Goal: Task Accomplishment & Management: Manage account settings

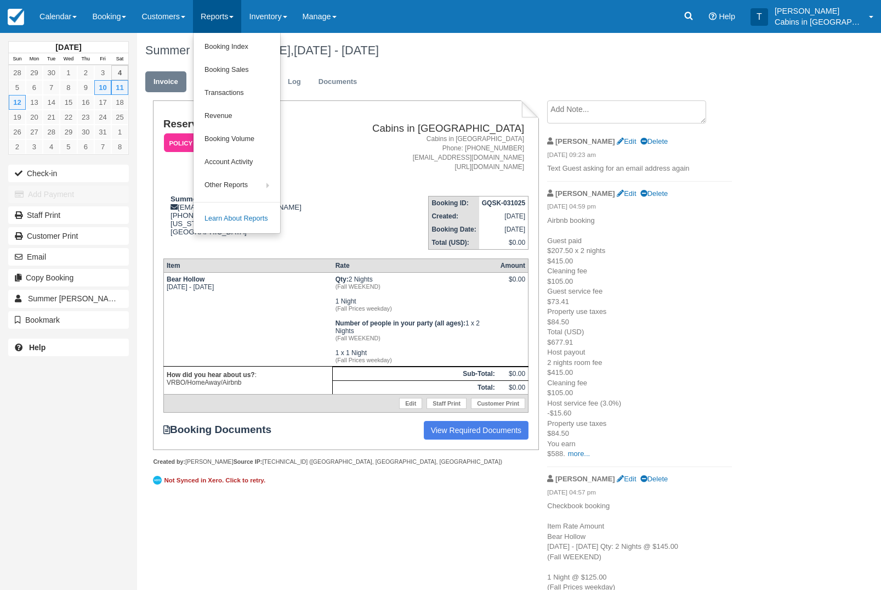
click at [280, 50] on link "Booking Index" at bounding box center [237, 47] width 87 height 23
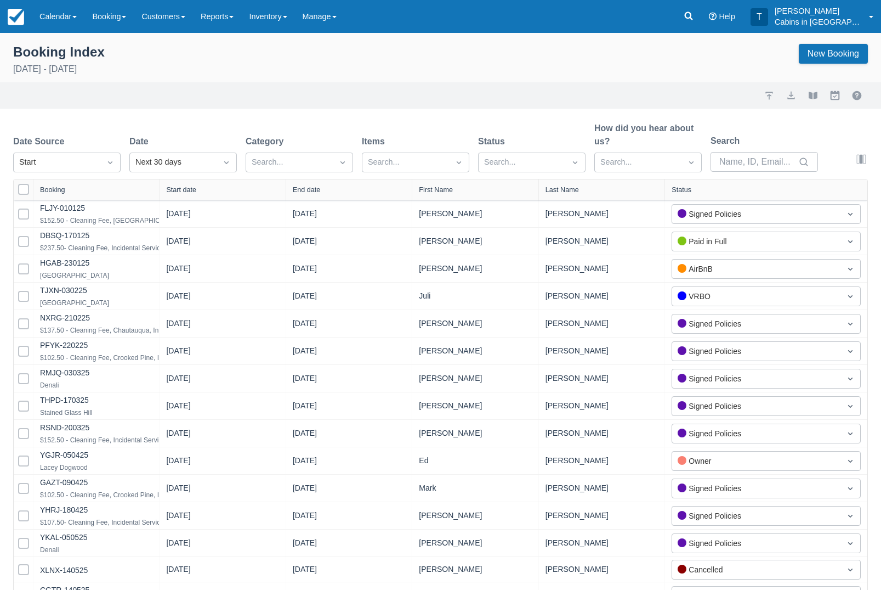
select select "25"
click at [101, 196] on div "Created" at bounding box center [66, 189] width 107 height 21
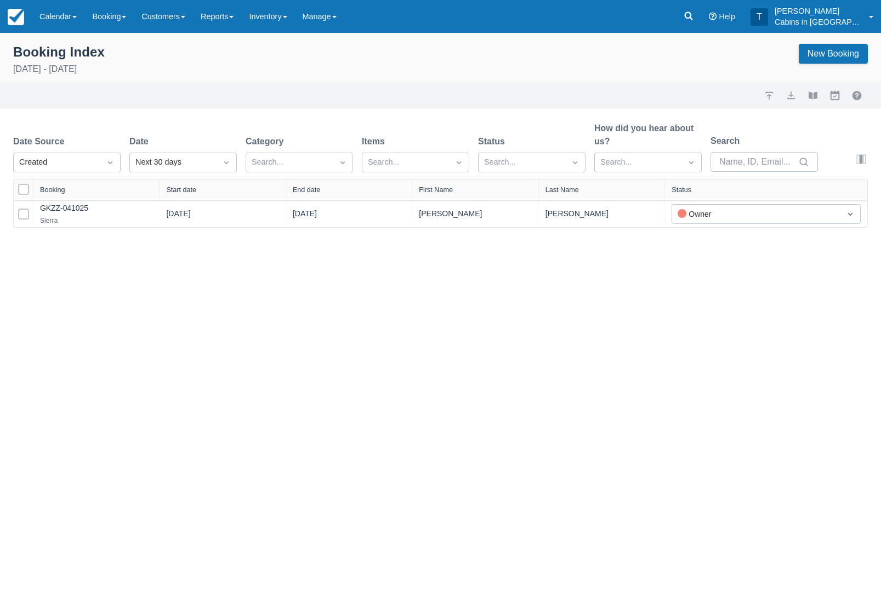
click at [693, 16] on icon at bounding box center [689, 16] width 8 height 8
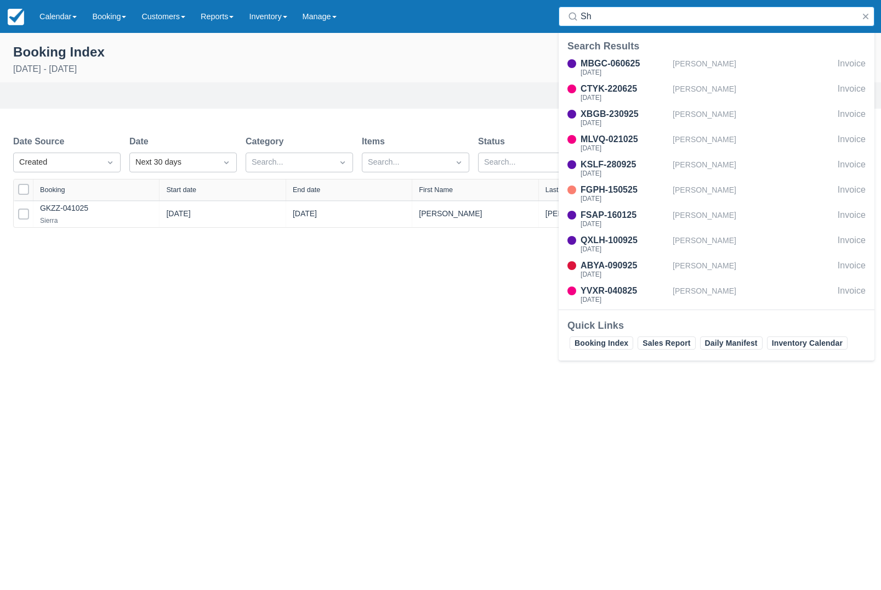
type input "Sh"
click at [643, 118] on div "XBGB-230925" at bounding box center [625, 113] width 88 height 13
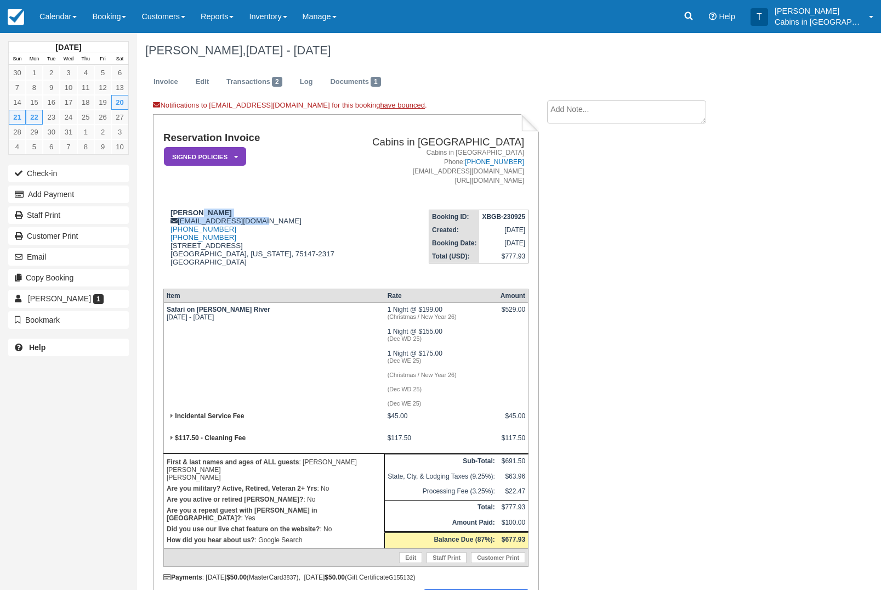
click at [319, 266] on div "Sheila Sales sdsales@mabankid.net 1 (903) 714-0461 903-714-6506 628 E Market St…" at bounding box center [257, 243] width 188 height 71
click at [217, 79] on link "Edit" at bounding box center [203, 81] width 30 height 21
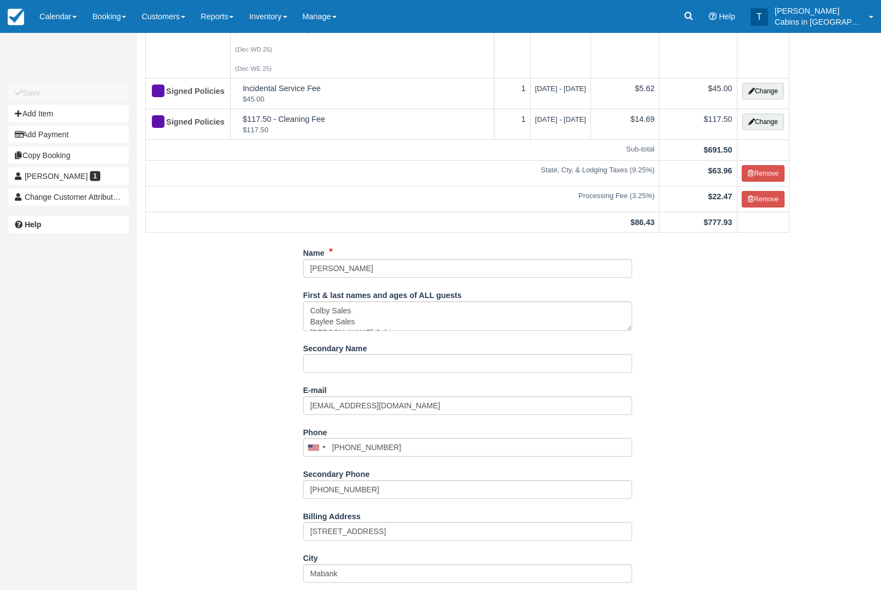
scroll to position [231, 0]
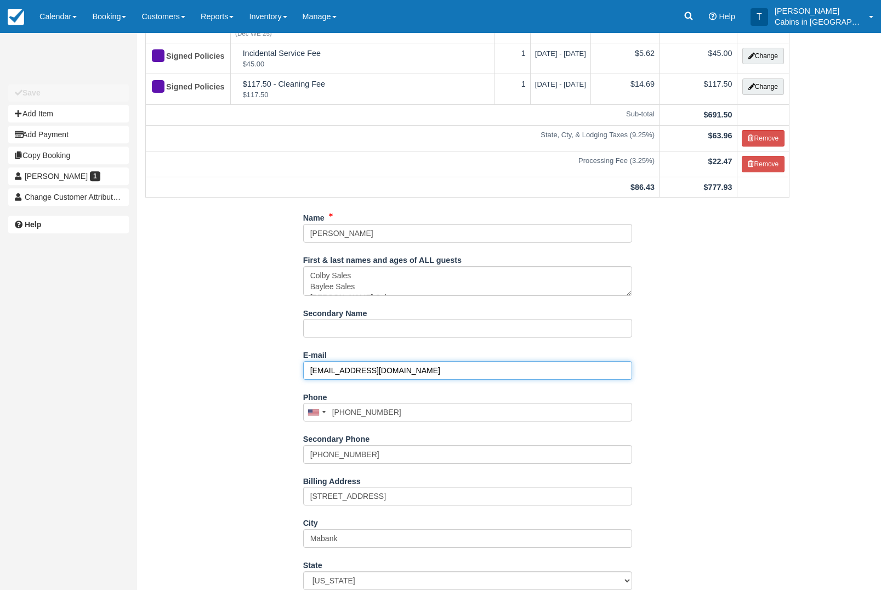
click at [410, 380] on input "sdsales@mabankid.net" at bounding box center [467, 370] width 329 height 19
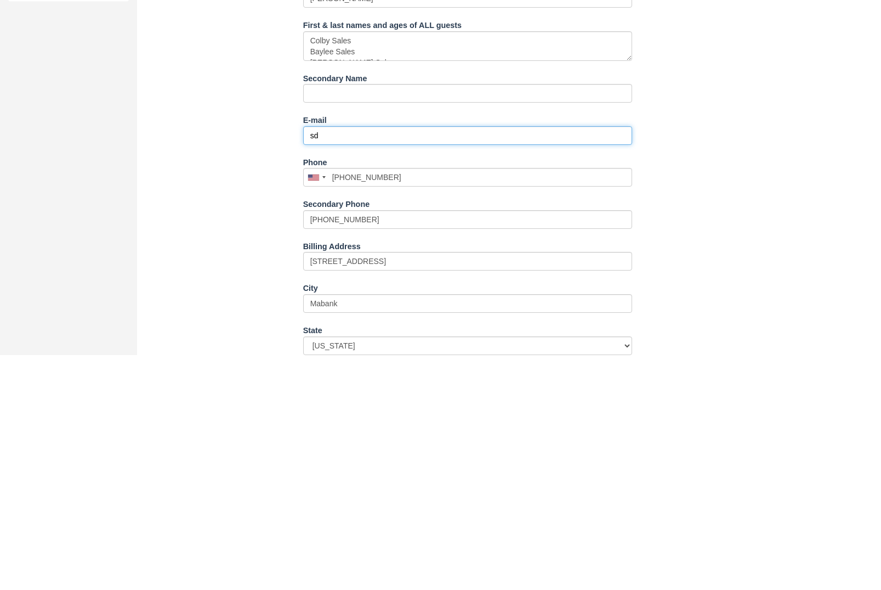
type input "s"
click at [343, 361] on input "E-mail" at bounding box center [467, 370] width 329 height 19
paste input ""Sdsales@mabankisd.net""
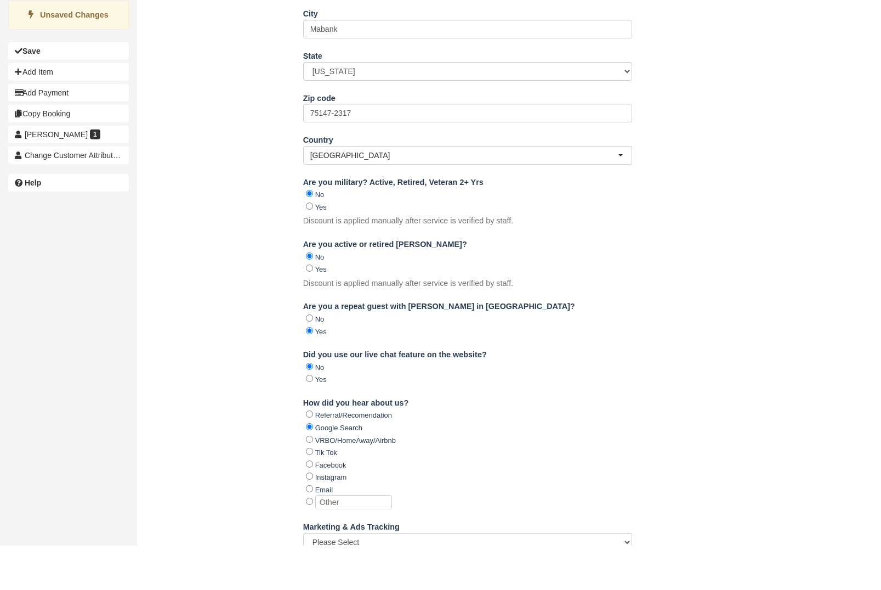
scroll to position [805, 0]
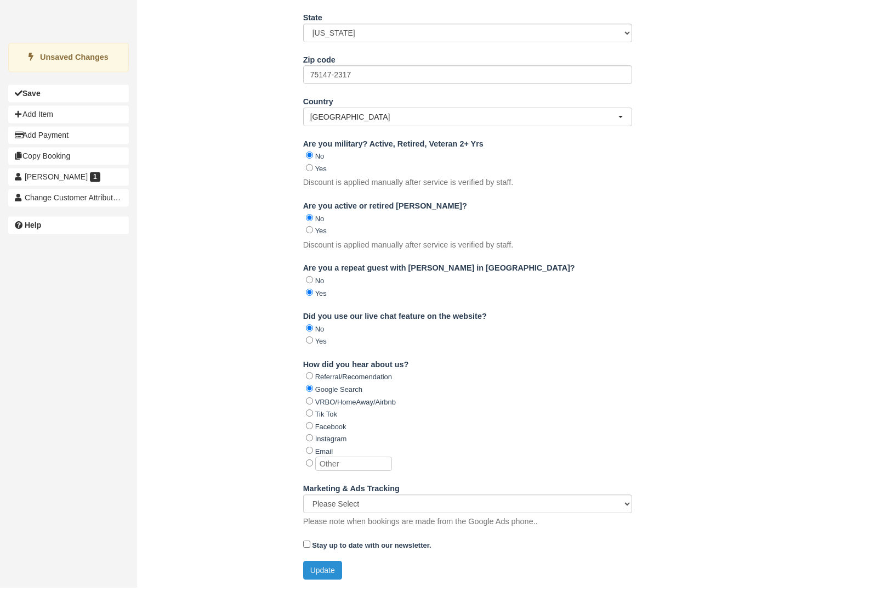
type input "Sdsales@mabankisd.net"
click at [332, 577] on button "Update" at bounding box center [322, 572] width 39 height 19
type input "+19037140461"
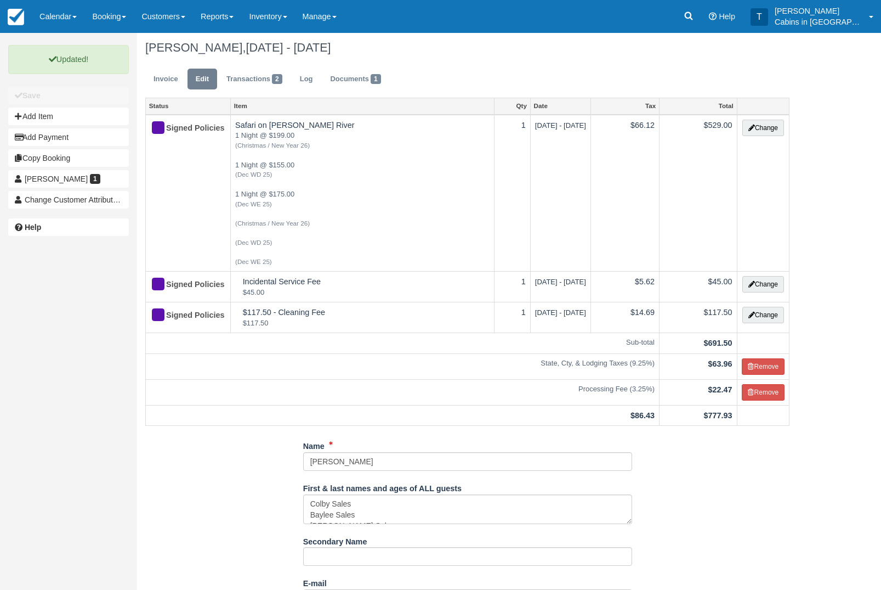
scroll to position [0, 0]
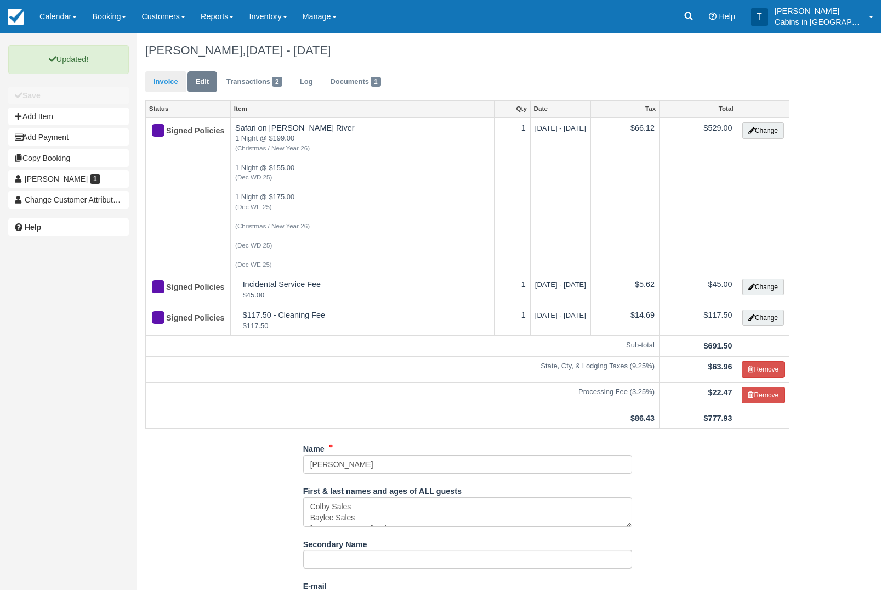
click at [176, 81] on link "Invoice" at bounding box center [165, 81] width 41 height 21
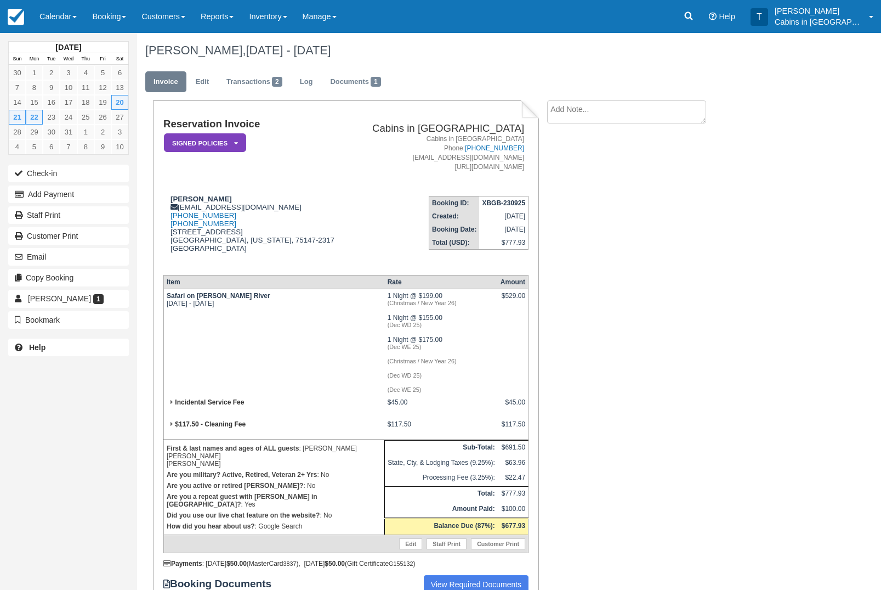
click at [236, 139] on em "Signed Policies" at bounding box center [205, 142] width 82 height 19
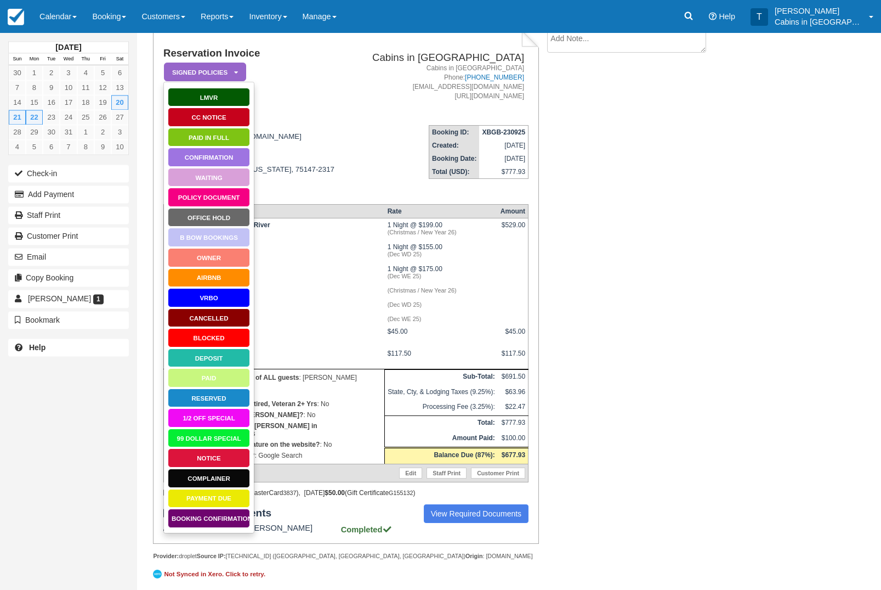
scroll to position [106, 0]
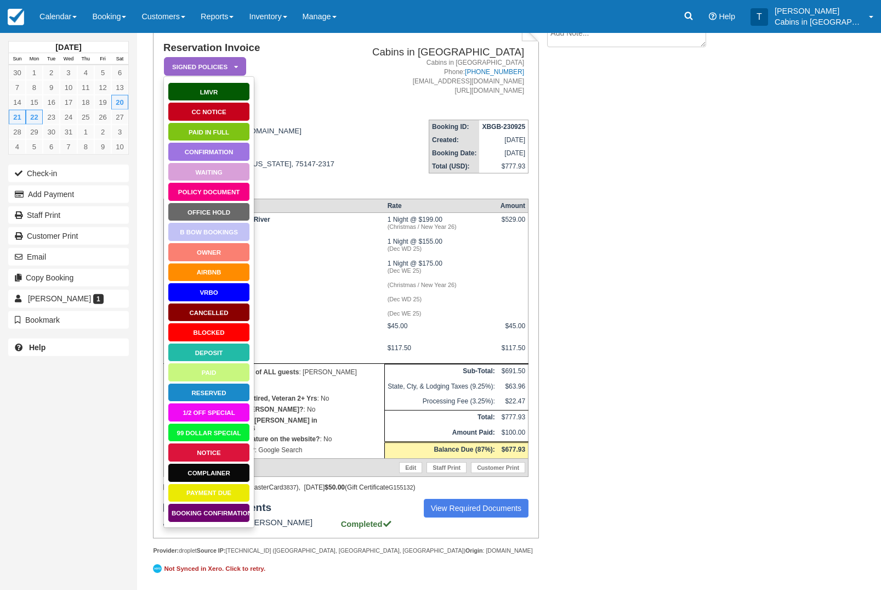
click at [234, 503] on link "Booking Confirmation" at bounding box center [209, 512] width 82 height 19
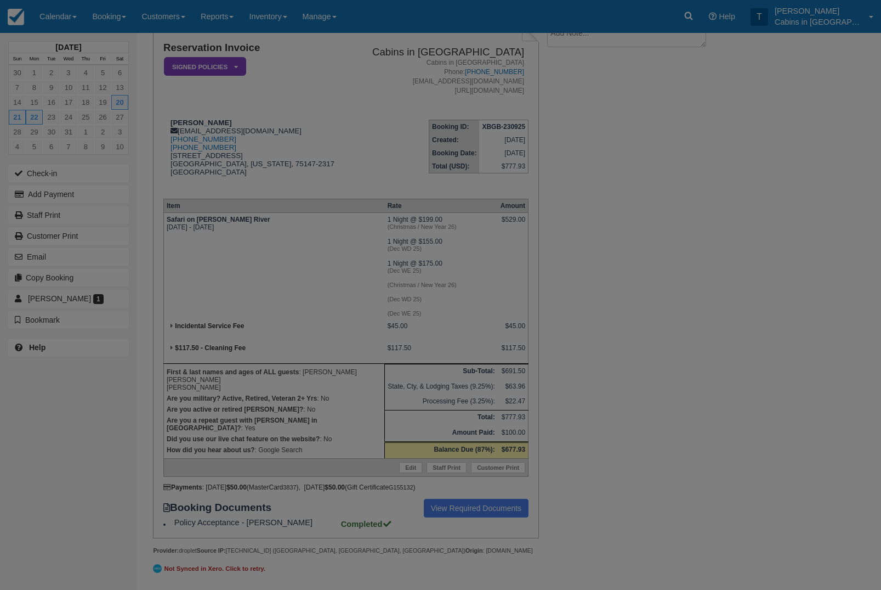
scroll to position [149, 0]
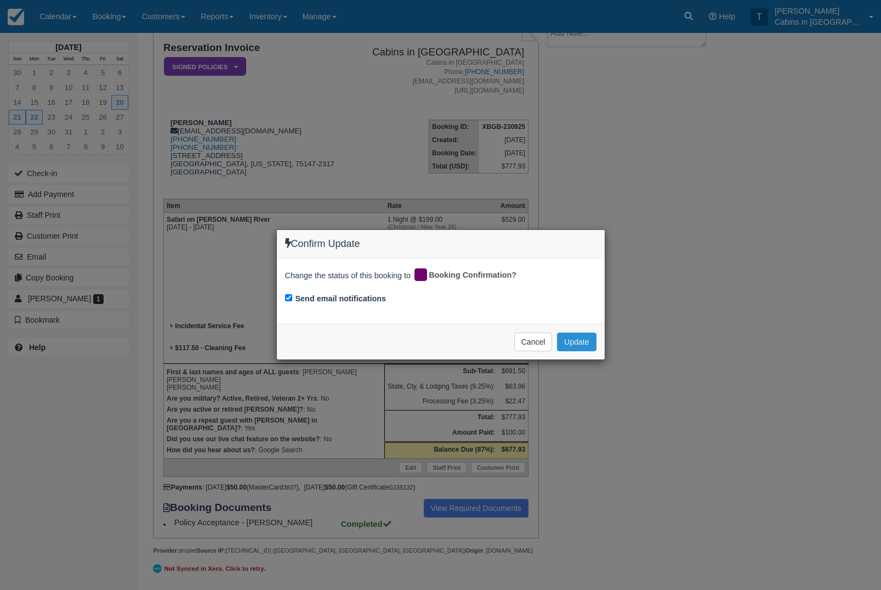
click at [589, 338] on button "Update" at bounding box center [576, 341] width 39 height 19
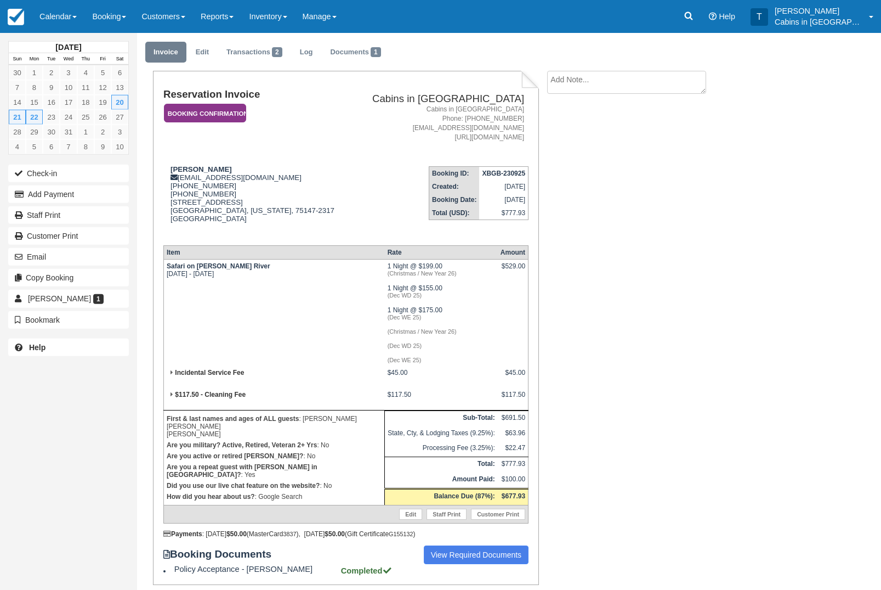
scroll to position [0, 0]
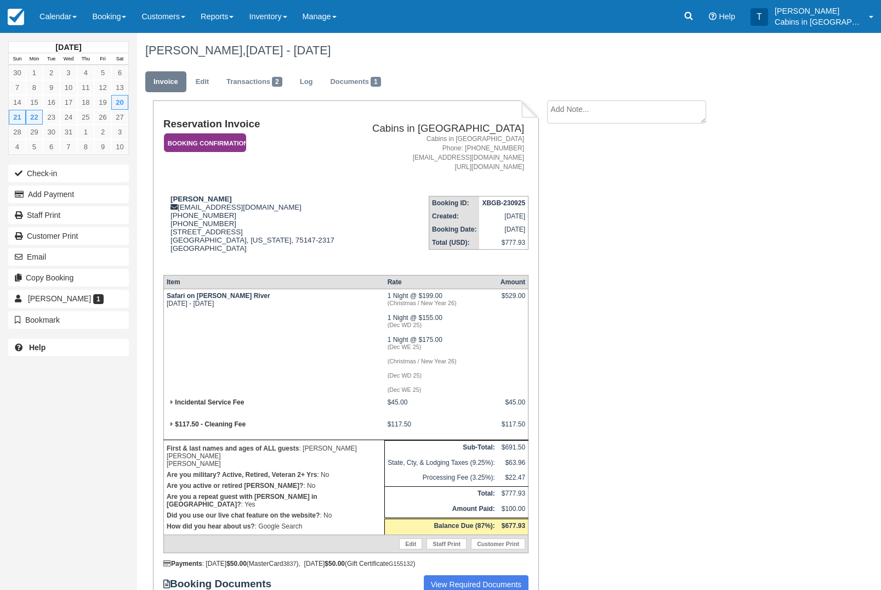
click at [244, 143] on em "Booking Confirmation" at bounding box center [205, 142] width 82 height 19
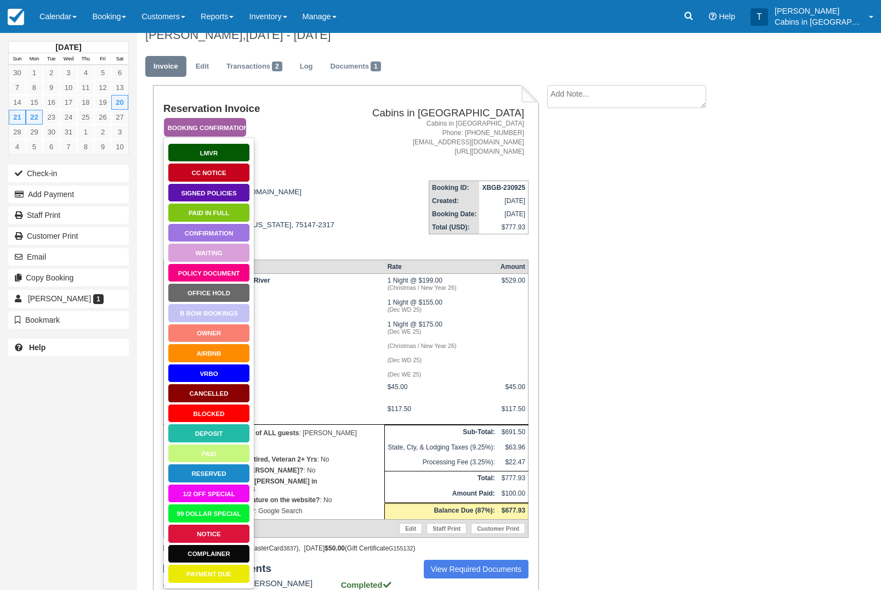
scroll to position [18, 0]
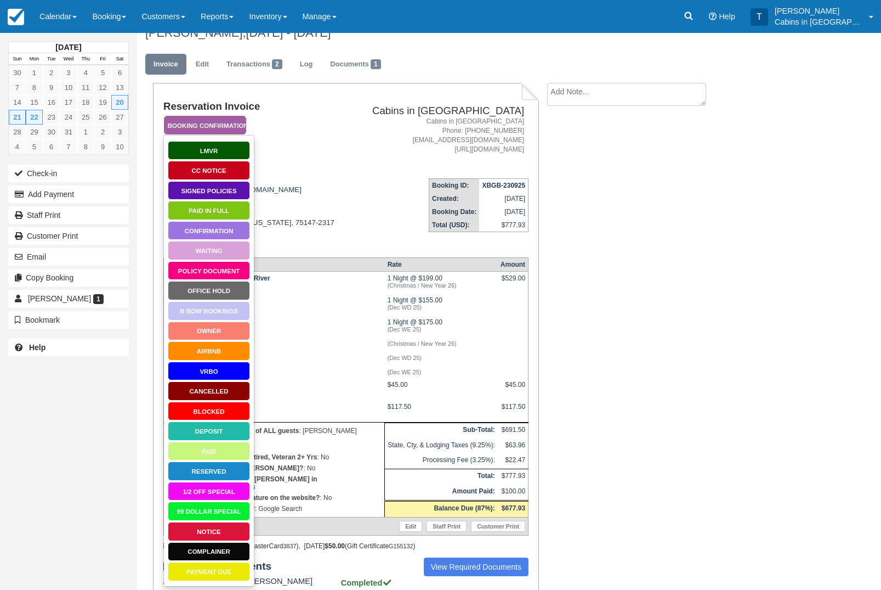
click at [240, 194] on link "Signed Policies" at bounding box center [209, 190] width 82 height 19
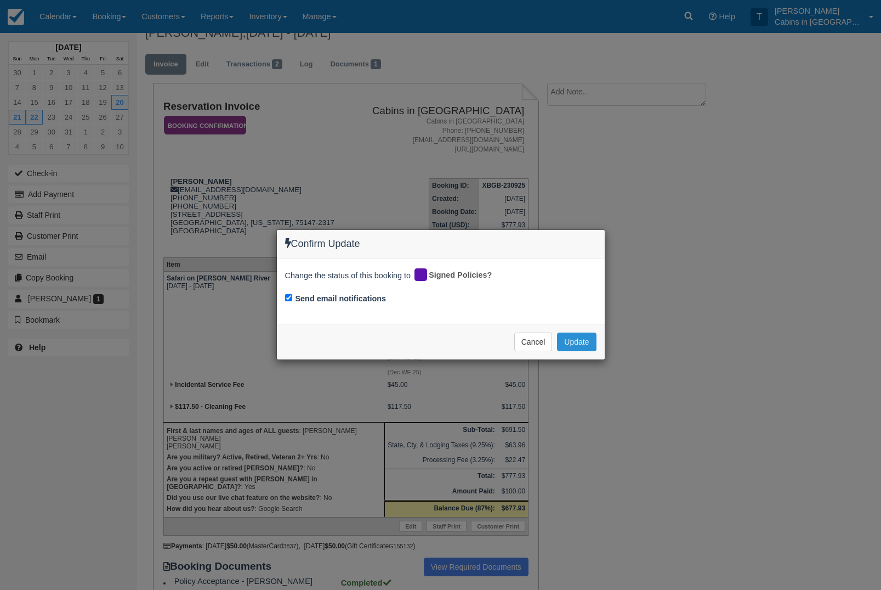
click at [591, 340] on button "Update" at bounding box center [576, 341] width 39 height 19
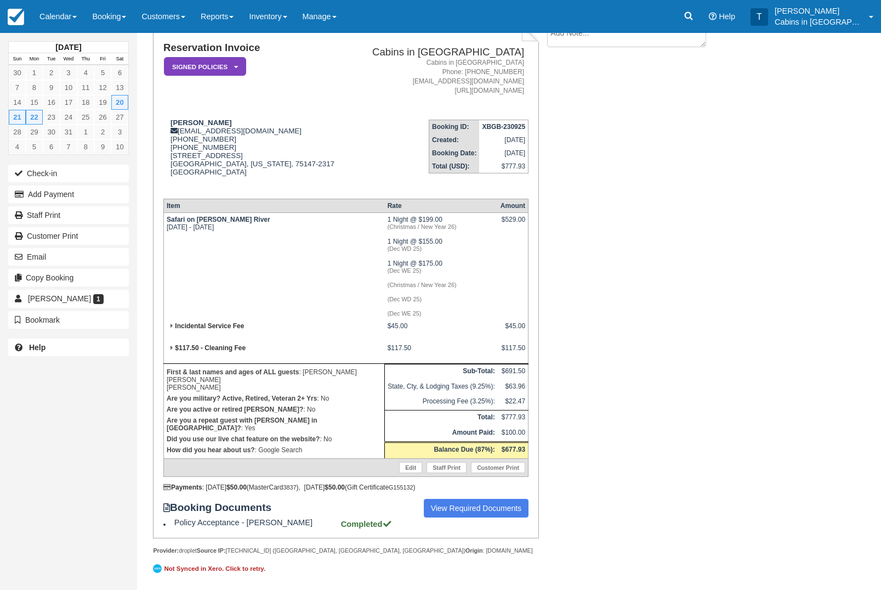
scroll to position [149, 0]
click at [620, 214] on div "Reservation Invoice Signed Policies   LMVR CC Notice Paid in Full Confirmation …" at bounding box center [438, 306] width 603 height 565
click at [648, 301] on div "Reservation Invoice Signed Policies   LMVR CC Notice Paid in Full Confirmation …" at bounding box center [438, 306] width 603 height 565
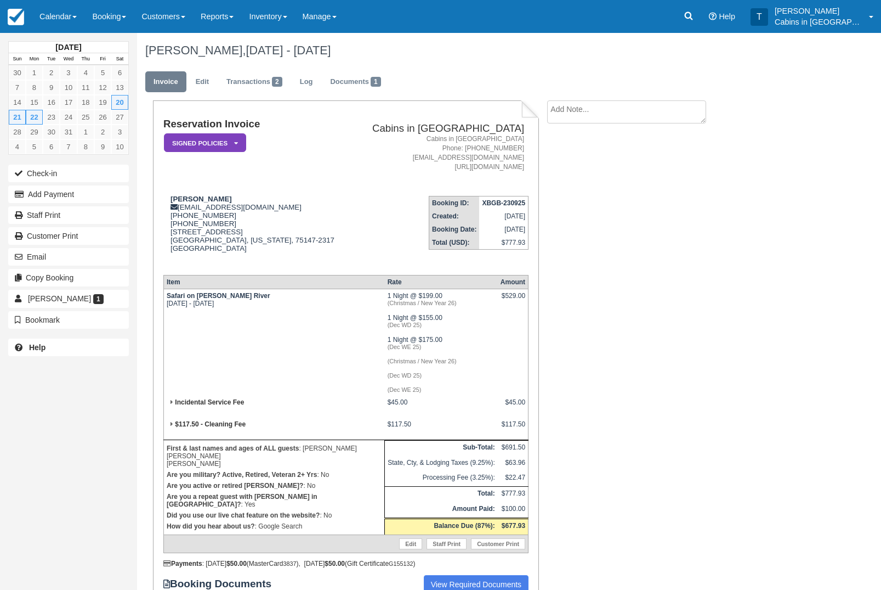
click at [499, 133] on h2 "Cabins in [GEOGRAPHIC_DATA]" at bounding box center [440, 129] width 168 height 12
click at [76, 261] on button "Email" at bounding box center [68, 257] width 121 height 18
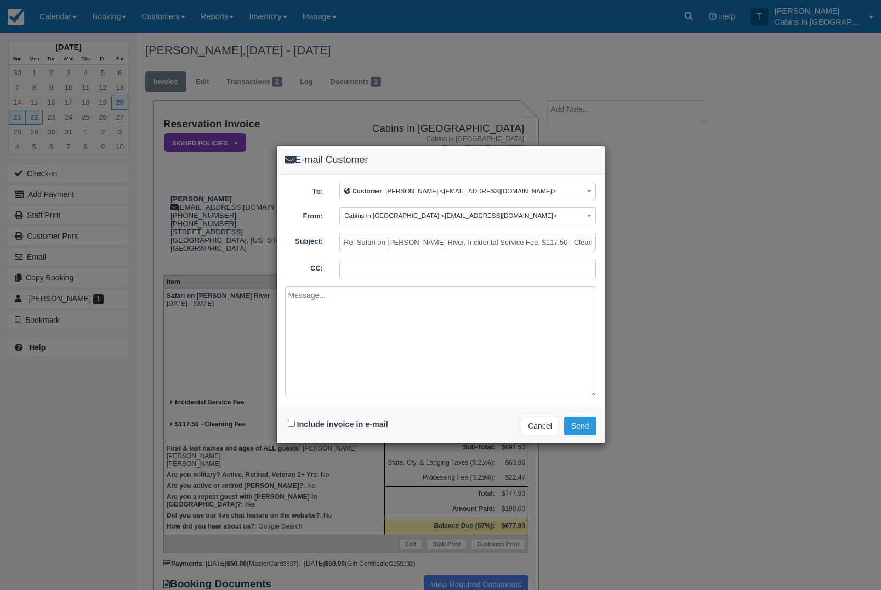
click at [409, 332] on textarea at bounding box center [441, 341] width 312 height 110
paste textarea "Thank you for choosing Cabins in Broken Bow for your vacation needs. To complet…"
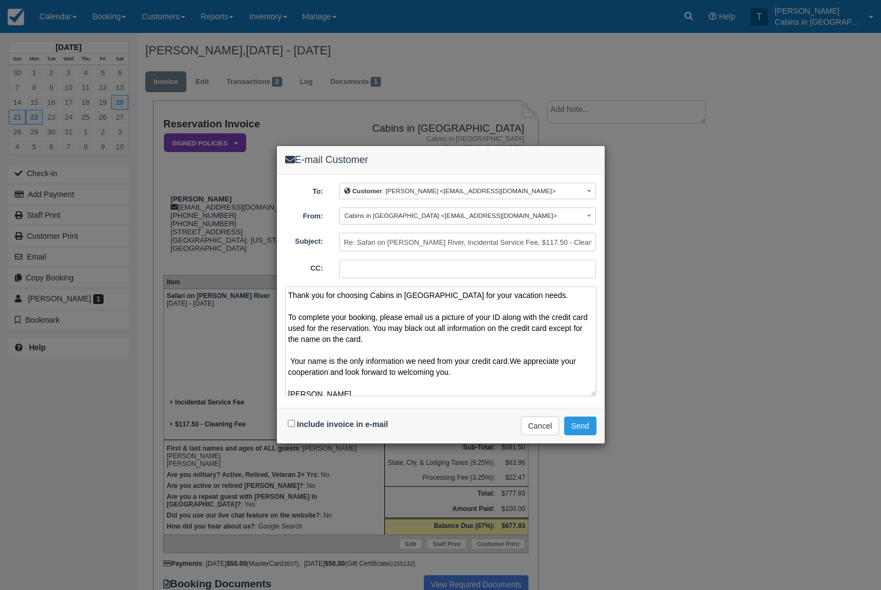
scroll to position [18, 0]
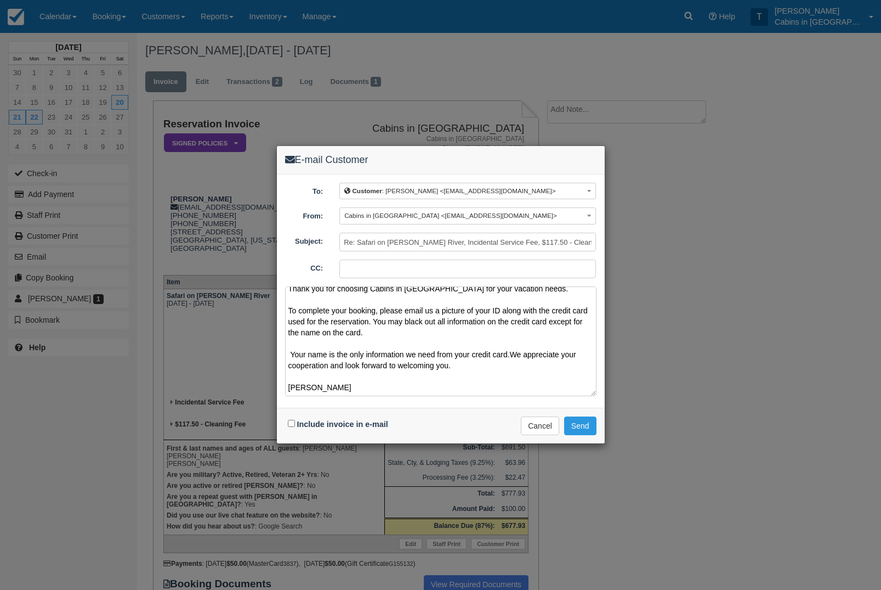
click at [350, 340] on textarea "Thank you for choosing Cabins in Broken Bow for your vacation needs. To complet…" at bounding box center [441, 341] width 312 height 110
type textarea "Thank you for choosing Cabins in Broken Bow for your vacation needs. To complet…"
click at [295, 420] on input "Include invoice in e-mail" at bounding box center [291, 423] width 7 height 7
checkbox input "true"
click at [580, 425] on button "Send" at bounding box center [580, 425] width 32 height 19
